Goal: Task Accomplishment & Management: Use online tool/utility

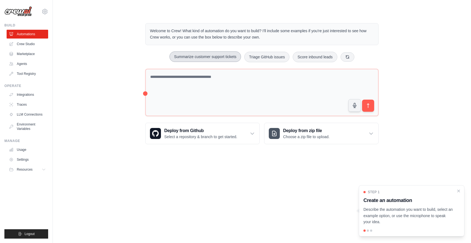
click at [197, 51] on button "Summarize customer support tickets" at bounding box center [204, 56] width 71 height 10
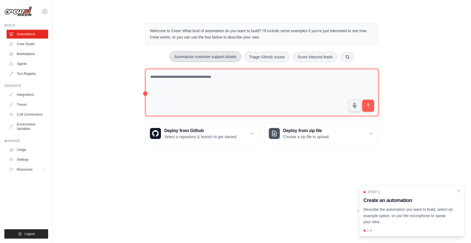
type textarea "**********"
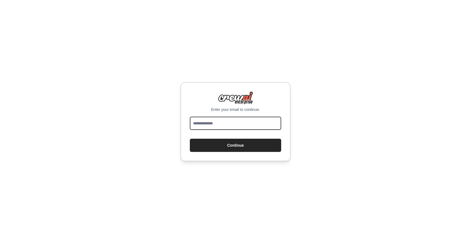
click at [229, 123] on input "email" at bounding box center [235, 123] width 91 height 13
type input "**********"
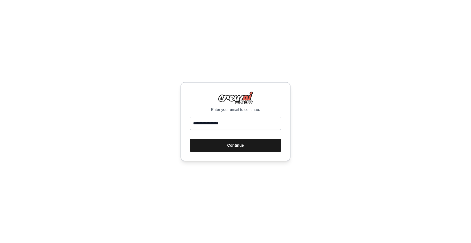
click at [237, 145] on button "Continue" at bounding box center [235, 145] width 91 height 13
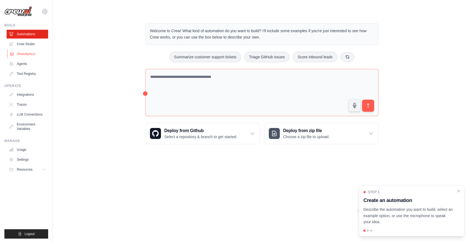
click at [31, 52] on link "Marketplace" at bounding box center [27, 53] width 41 height 9
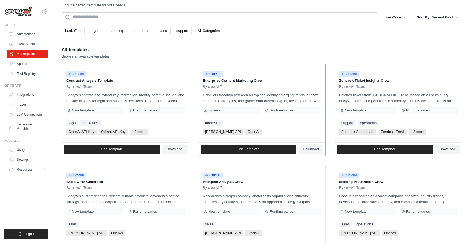
scroll to position [16, 0]
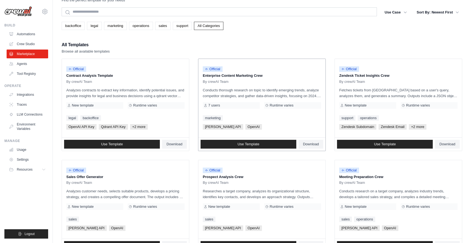
click at [265, 113] on div "Official Enterprise Content Marketing Crew By crewAI Team Conducts thorough res…" at bounding box center [261, 98] width 127 height 78
click at [237, 82] on div "By crewAI Team" at bounding box center [262, 81] width 118 height 4
click at [115, 83] on div "By crewAI Team" at bounding box center [125, 81] width 118 height 4
click at [140, 91] on p "Analyzes contracts to extract key information, identify potential issues, and p…" at bounding box center [125, 93] width 118 height 12
click at [136, 145] on link "Use Template" at bounding box center [112, 144] width 96 height 9
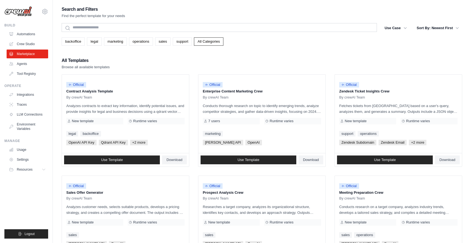
scroll to position [16, 0]
